Goal: Information Seeking & Learning: Learn about a topic

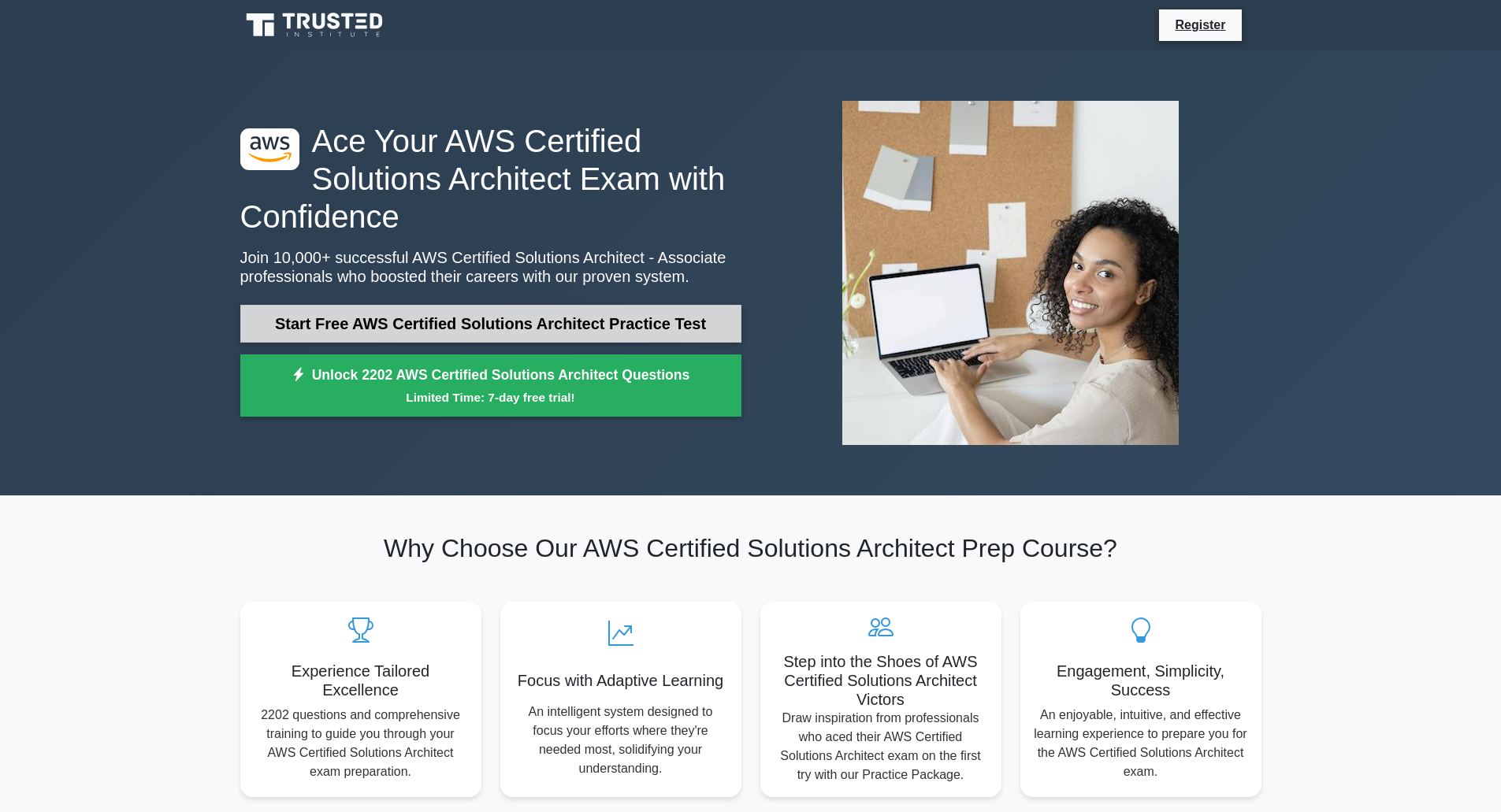
click at [441, 328] on link "Start Free AWS Certified Solutions Architect Practice Test" at bounding box center [491, 324] width 501 height 38
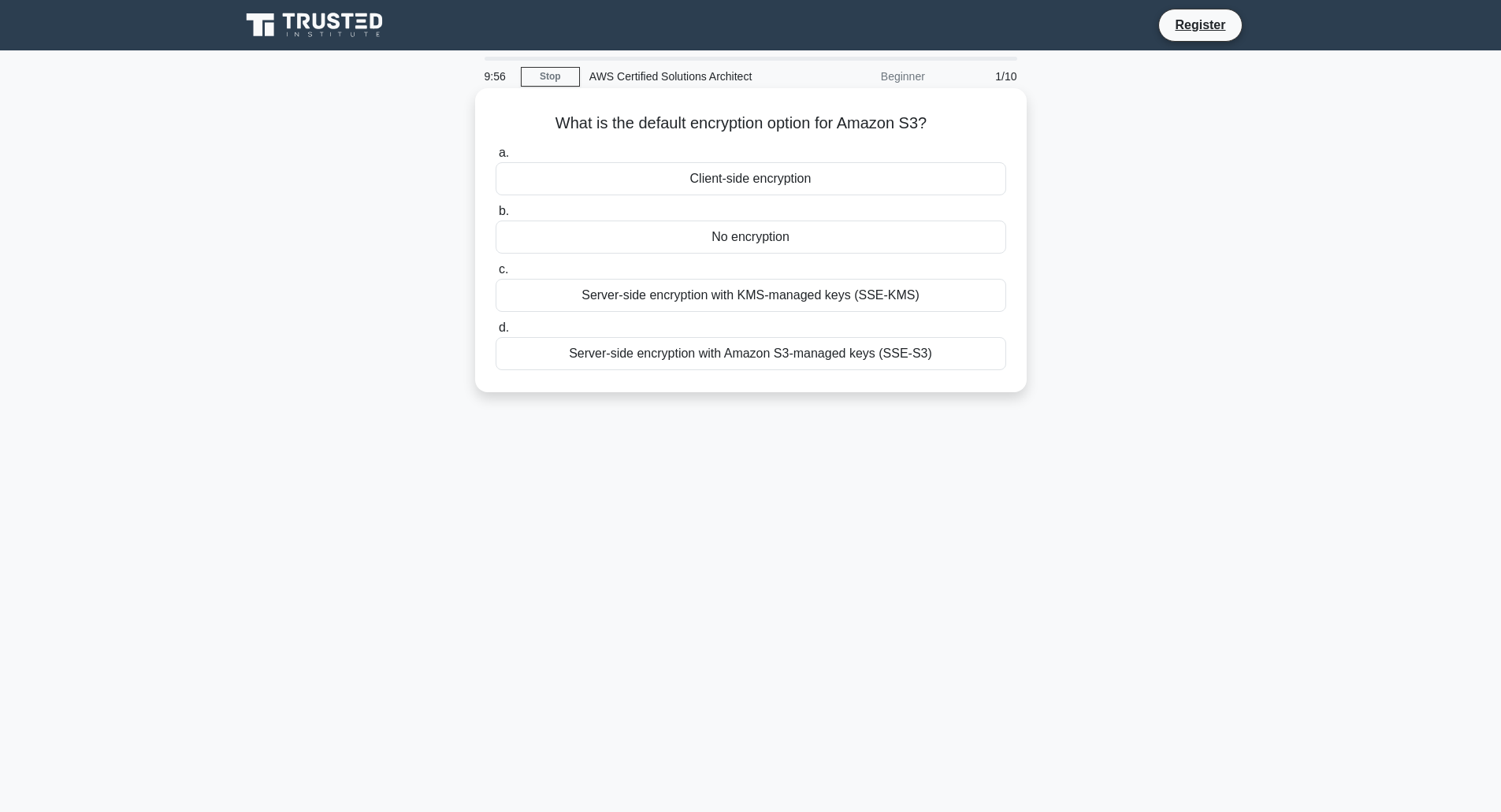
click at [745, 228] on div "No encryption" at bounding box center [750, 237] width 510 height 33
click at [495, 217] on input "b. No encryption" at bounding box center [495, 211] width 0 height 10
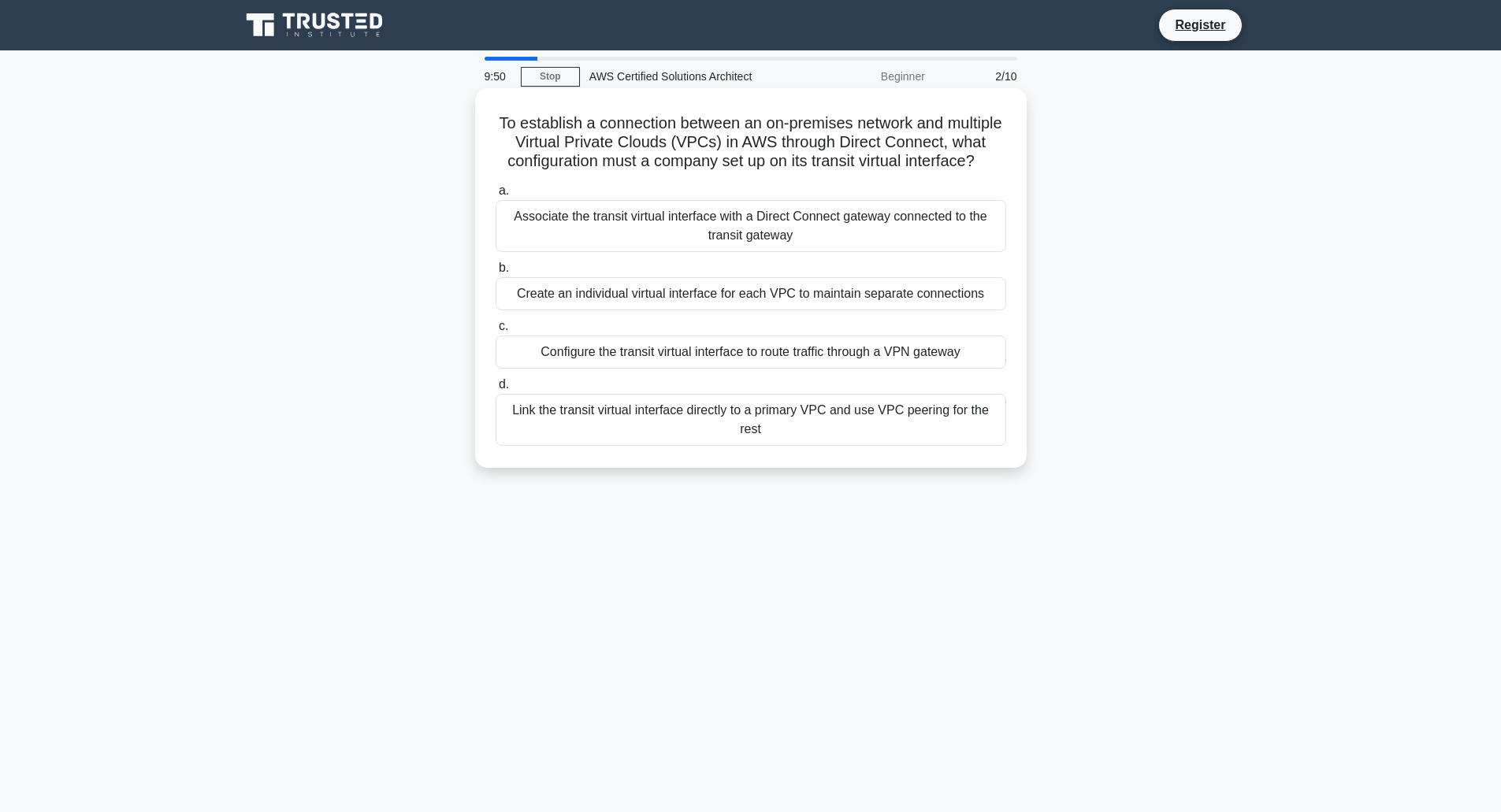
click at [721, 310] on div "Create an individual virtual interface for each VPC to maintain separate connec…" at bounding box center [750, 293] width 510 height 33
click at [495, 273] on input "b. Create an individual virtual interface for each VPC to maintain separate con…" at bounding box center [495, 268] width 0 height 10
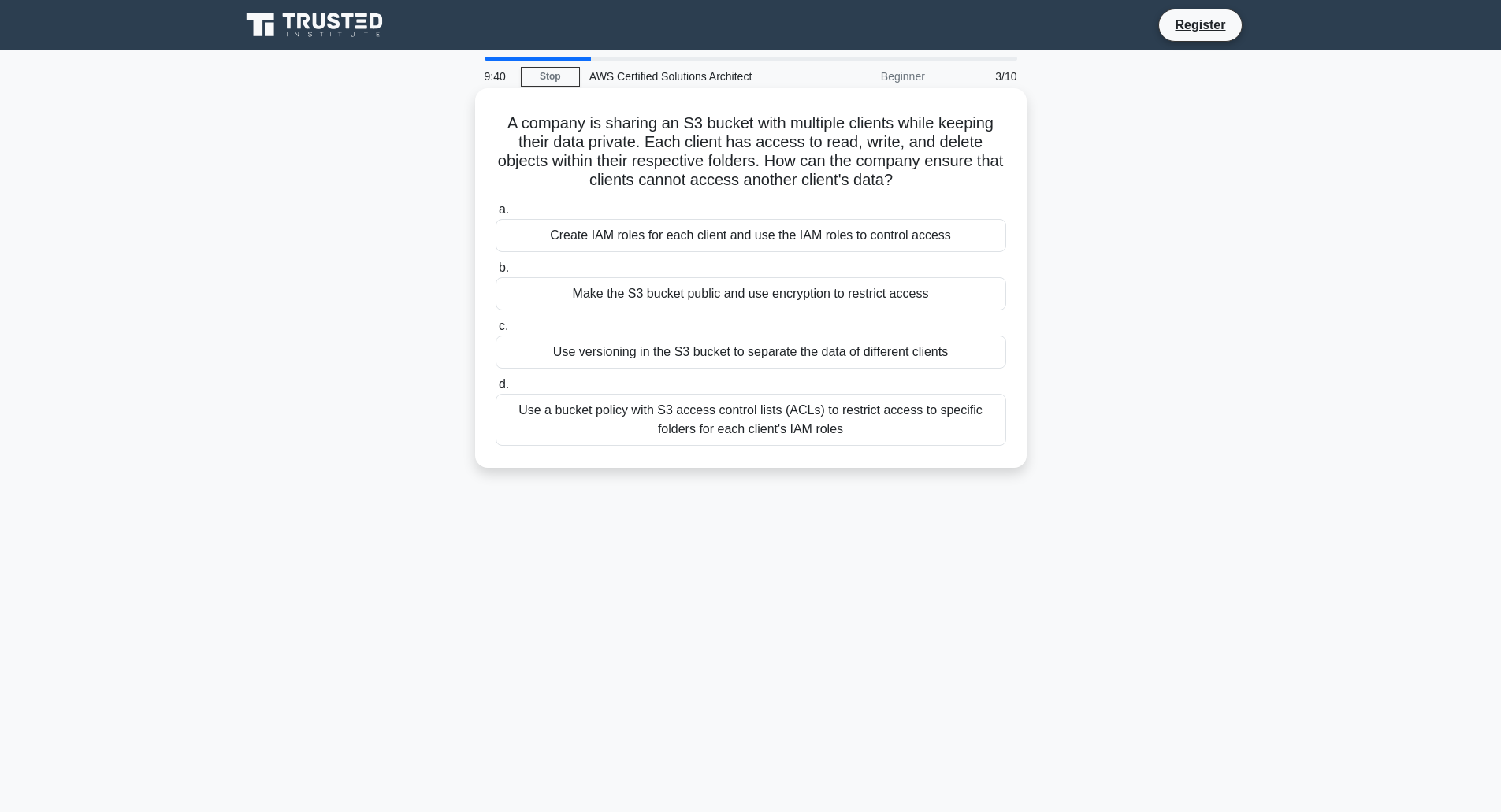
click at [721, 288] on div "Make the S3 bucket public and use encryption to restrict access" at bounding box center [750, 293] width 510 height 33
click at [495, 273] on input "b. Make the S3 bucket public and use encryption to restrict access" at bounding box center [495, 268] width 0 height 10
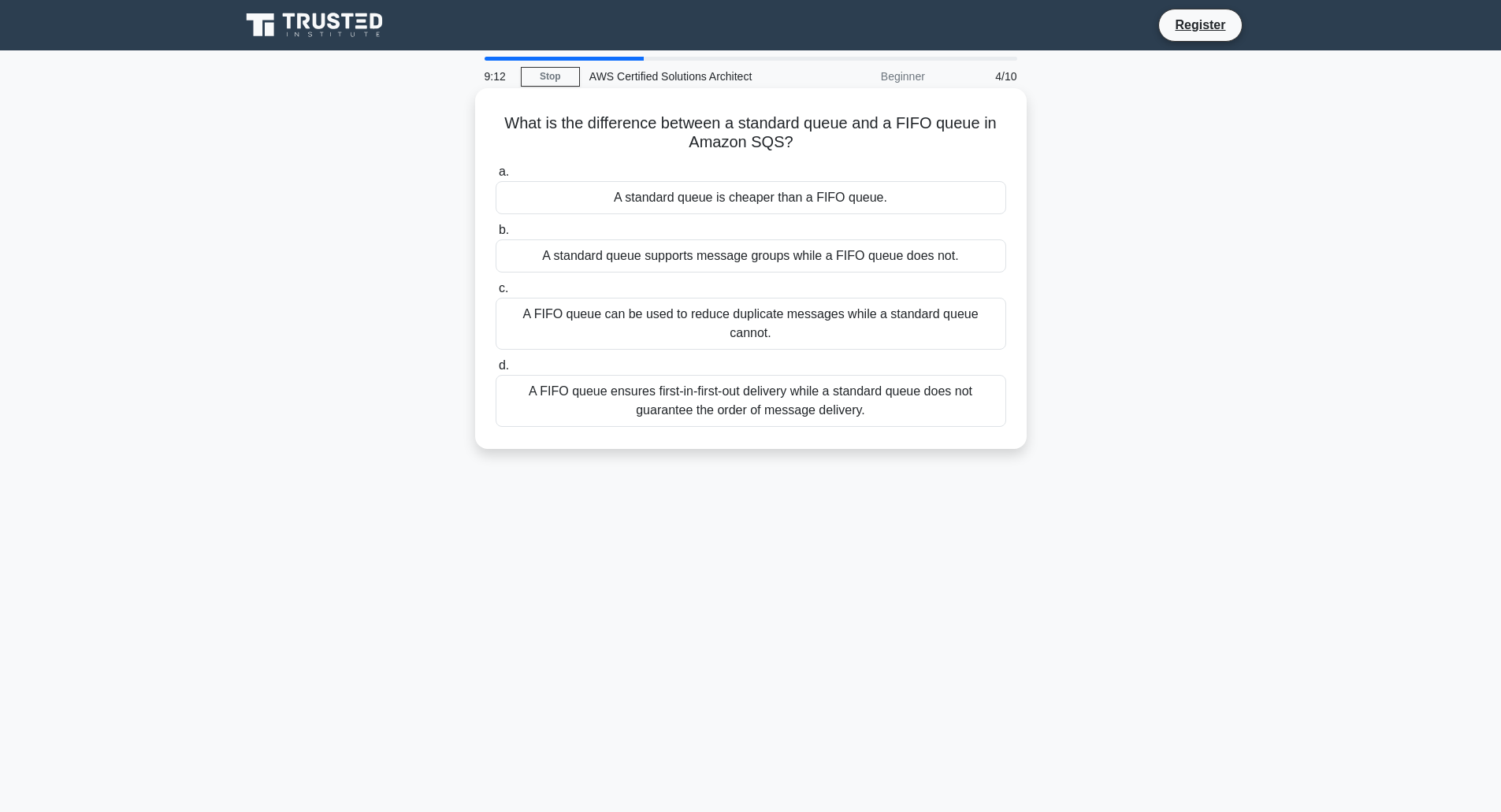
drag, startPoint x: 804, startPoint y: 220, endPoint x: 800, endPoint y: 197, distance: 23.3
click at [803, 215] on div "a. A standard queue is cheaper than a FIFO queue. b. A standard queue supports …" at bounding box center [751, 295] width 529 height 271
click at [797, 196] on div "A standard queue is cheaper than a FIFO queue." at bounding box center [750, 197] width 510 height 33
click at [495, 177] on input "a. A standard queue is cheaper than a FIFO queue." at bounding box center [495, 172] width 0 height 10
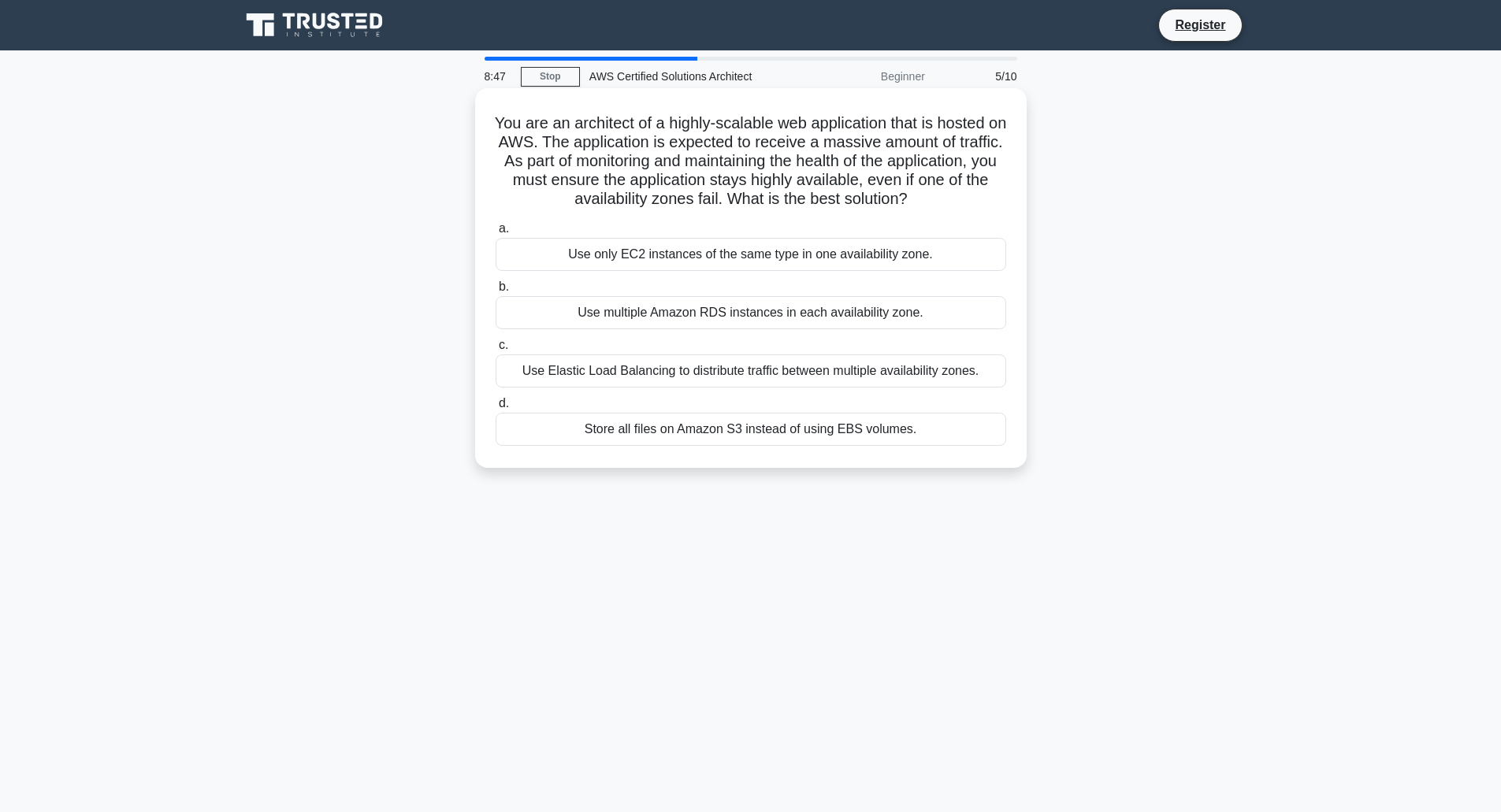
click at [606, 369] on div "Use Elastic Load Balancing to distribute traffic between multiple availability …" at bounding box center [750, 370] width 510 height 33
click at [495, 351] on input "c. Use Elastic Load Balancing to distribute traffic between multiple availabili…" at bounding box center [495, 346] width 0 height 10
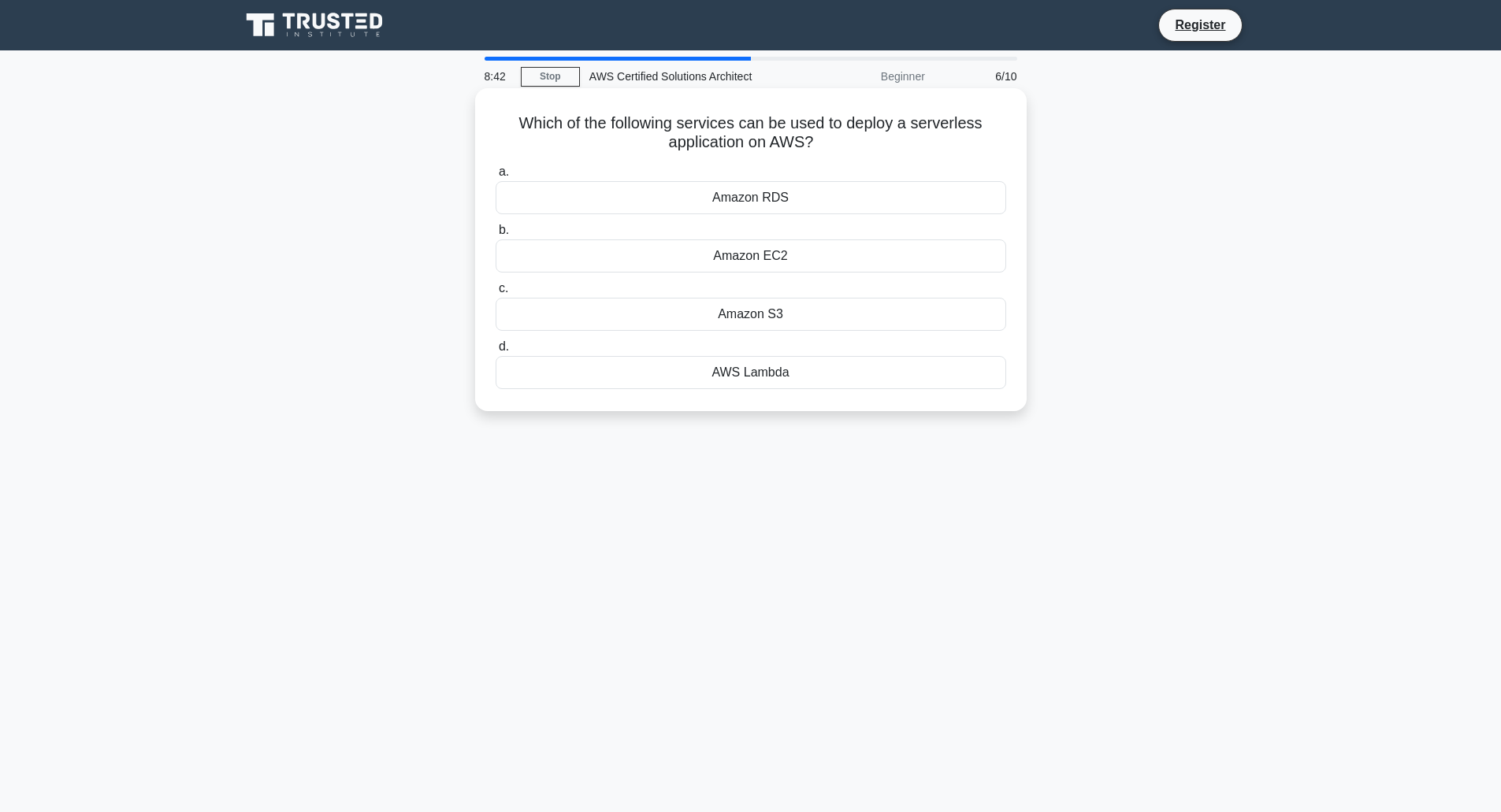
click at [610, 375] on div "AWS Lambda" at bounding box center [750, 371] width 510 height 33
click at [495, 352] on input "d. AWS Lambda" at bounding box center [495, 347] width 0 height 10
click at [665, 198] on div "AWS Snowball" at bounding box center [750, 197] width 510 height 33
click at [495, 177] on input "a. AWS Snowball" at bounding box center [495, 172] width 0 height 10
click at [666, 253] on div "Amazon Kinesis" at bounding box center [750, 255] width 510 height 33
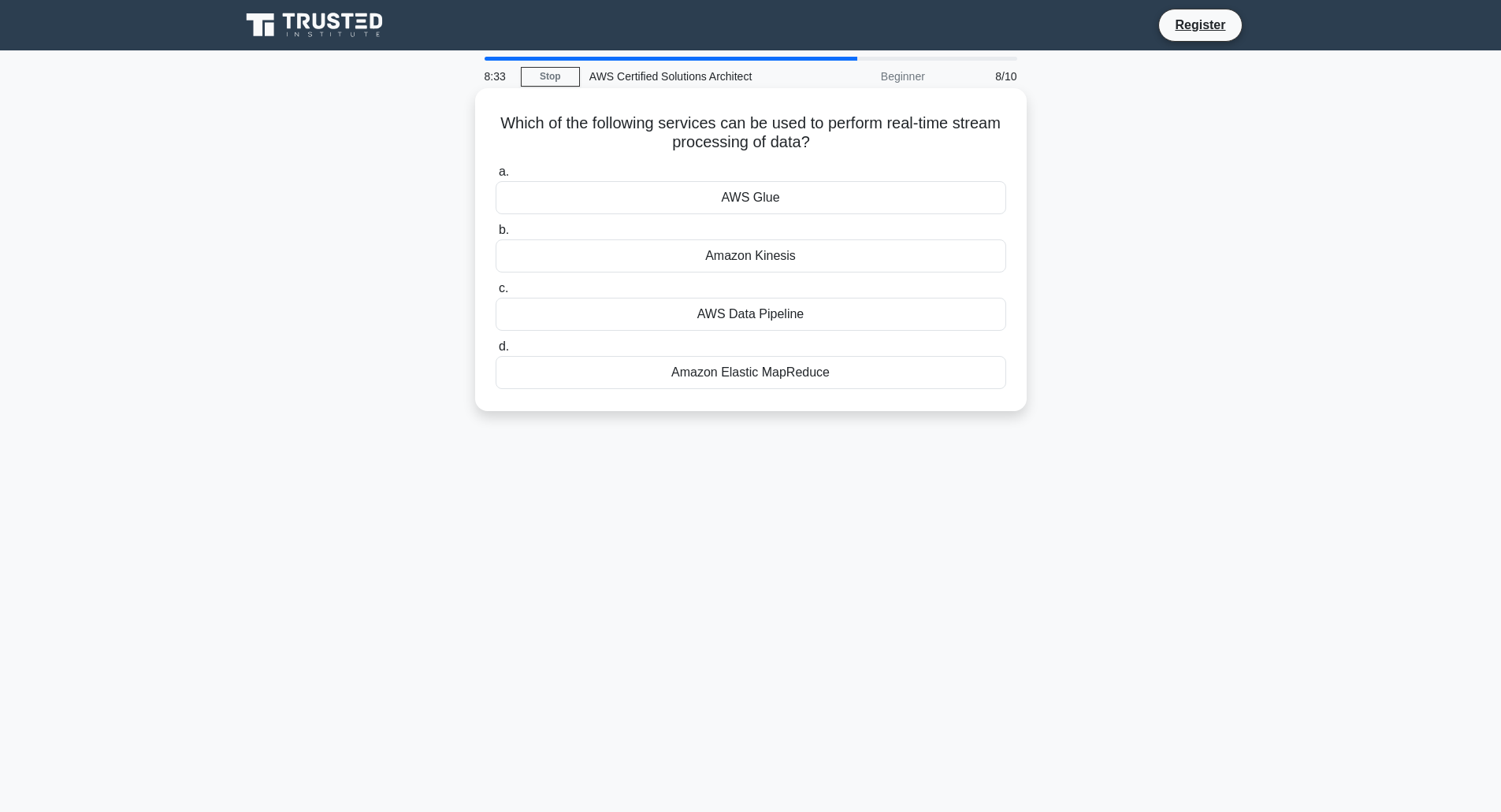
click at [495, 236] on input "b. Amazon Kinesis" at bounding box center [495, 230] width 0 height 10
click at [749, 310] on div "10" at bounding box center [750, 314] width 510 height 33
click at [495, 294] on input "c. 10" at bounding box center [495, 288] width 0 height 10
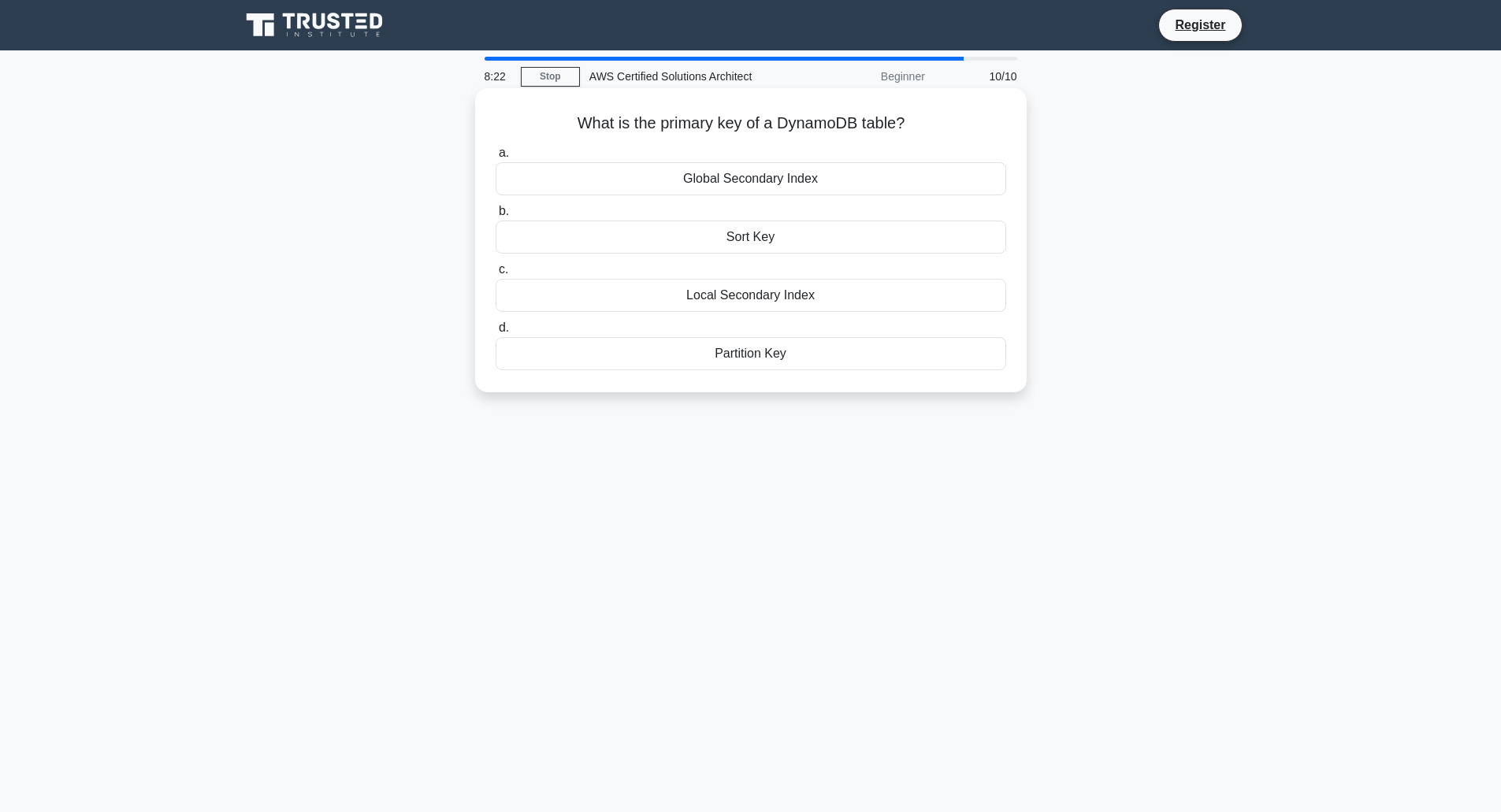
click at [771, 364] on div "Partition Key" at bounding box center [750, 353] width 510 height 33
click at [495, 333] on input "d. Partition Key" at bounding box center [495, 328] width 0 height 10
